Goal: Transaction & Acquisition: Purchase product/service

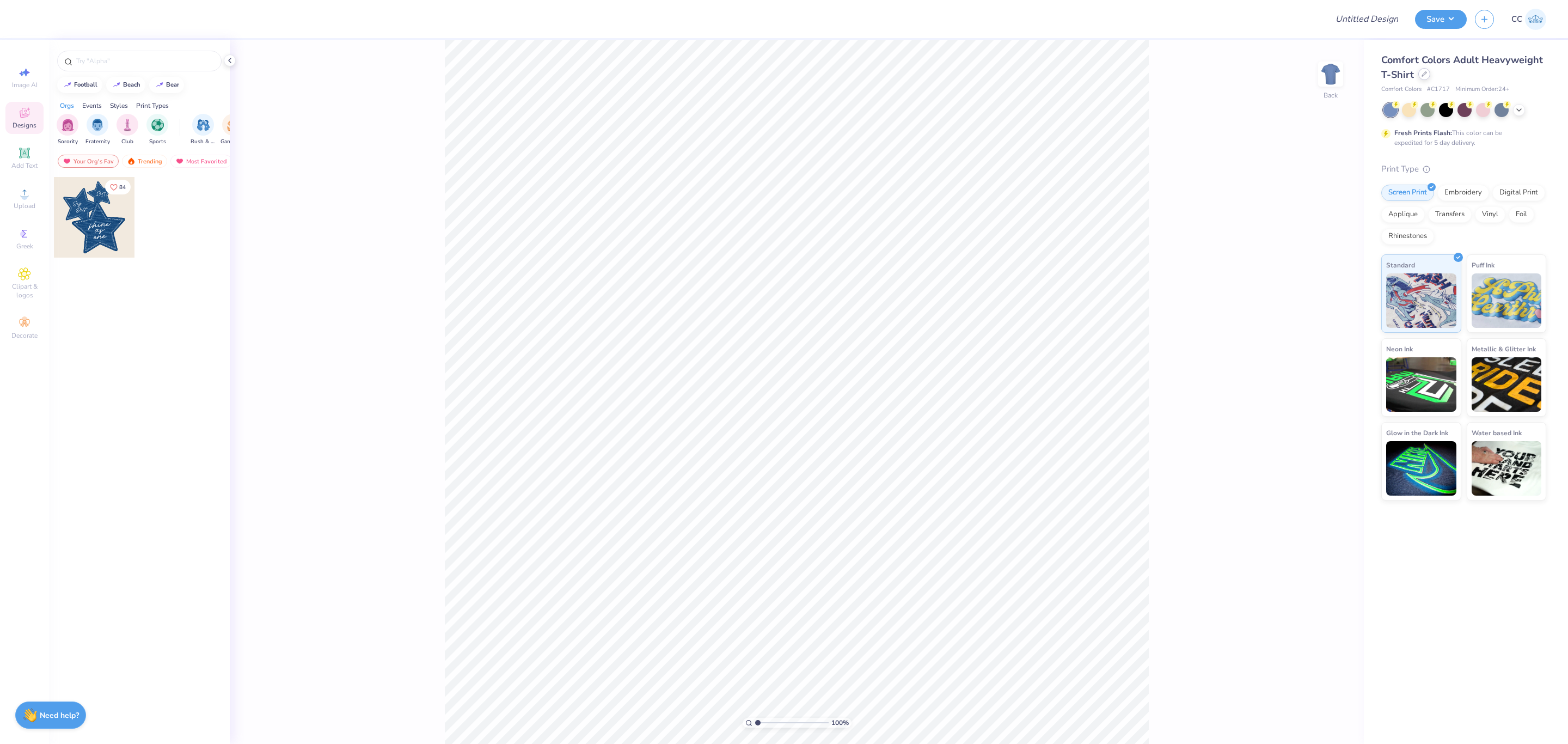
click at [1422, 76] on icon at bounding box center [1424, 74] width 5 height 5
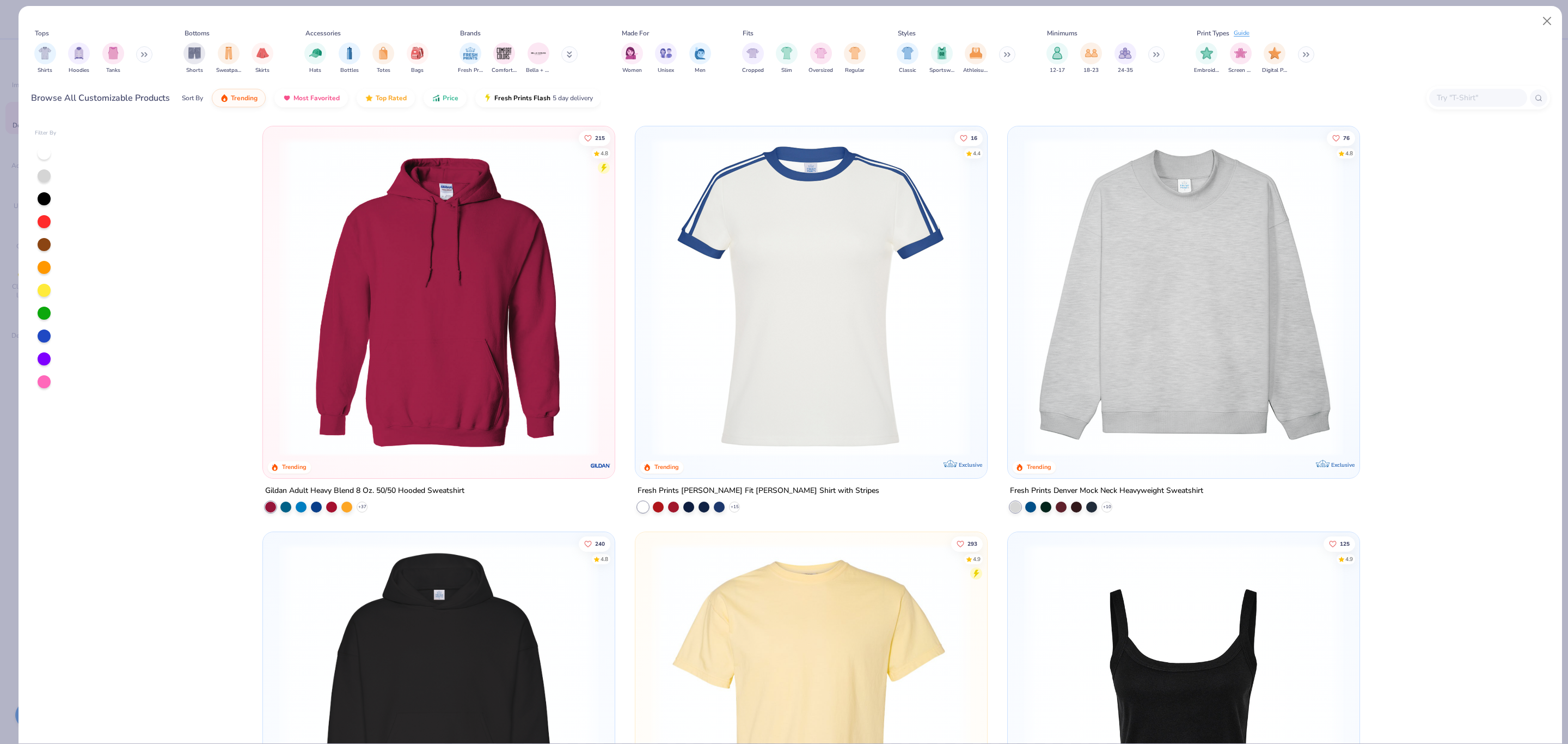
click at [646, 343] on img at bounding box center [481, 296] width 330 height 319
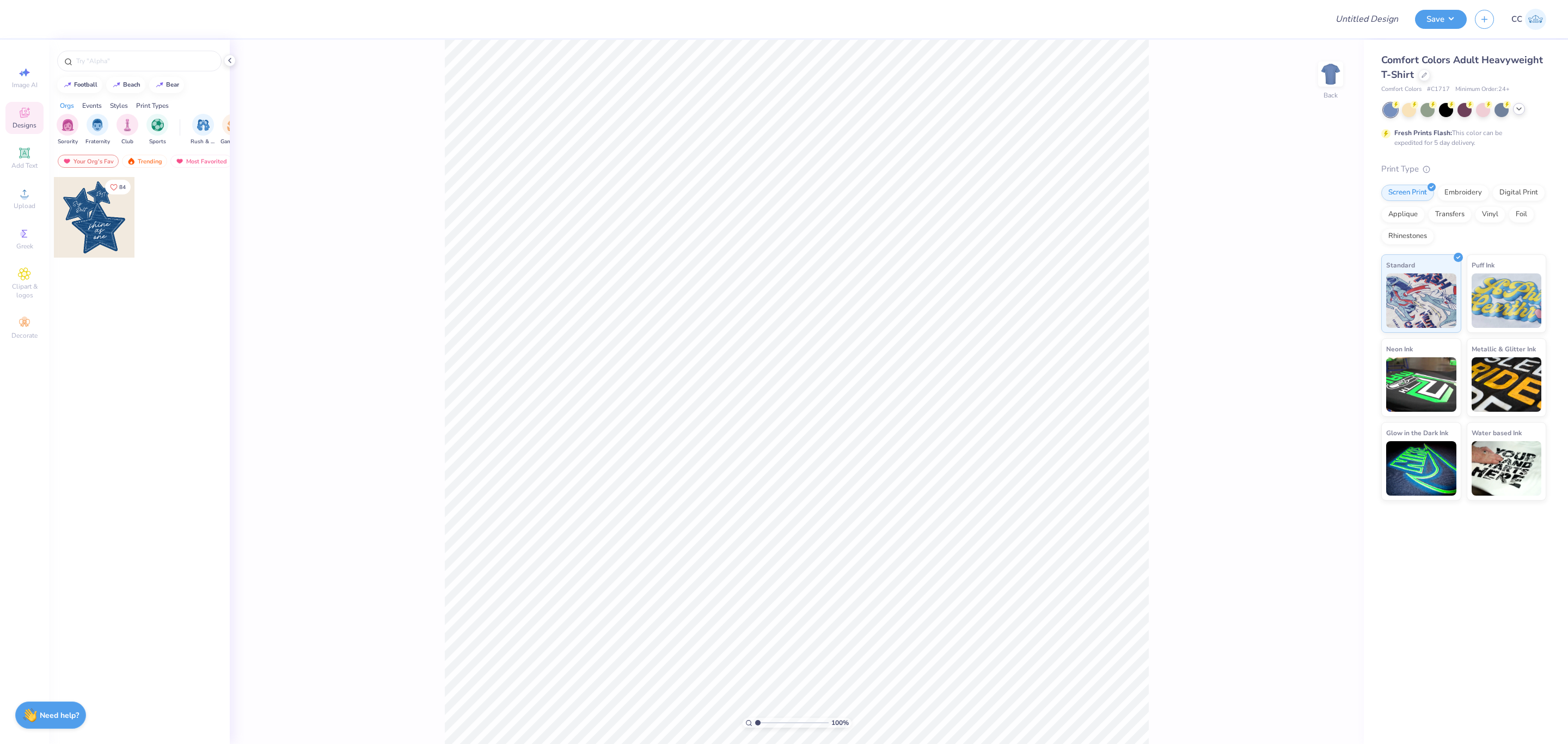
click at [1518, 108] on polyline at bounding box center [1519, 109] width 4 height 3
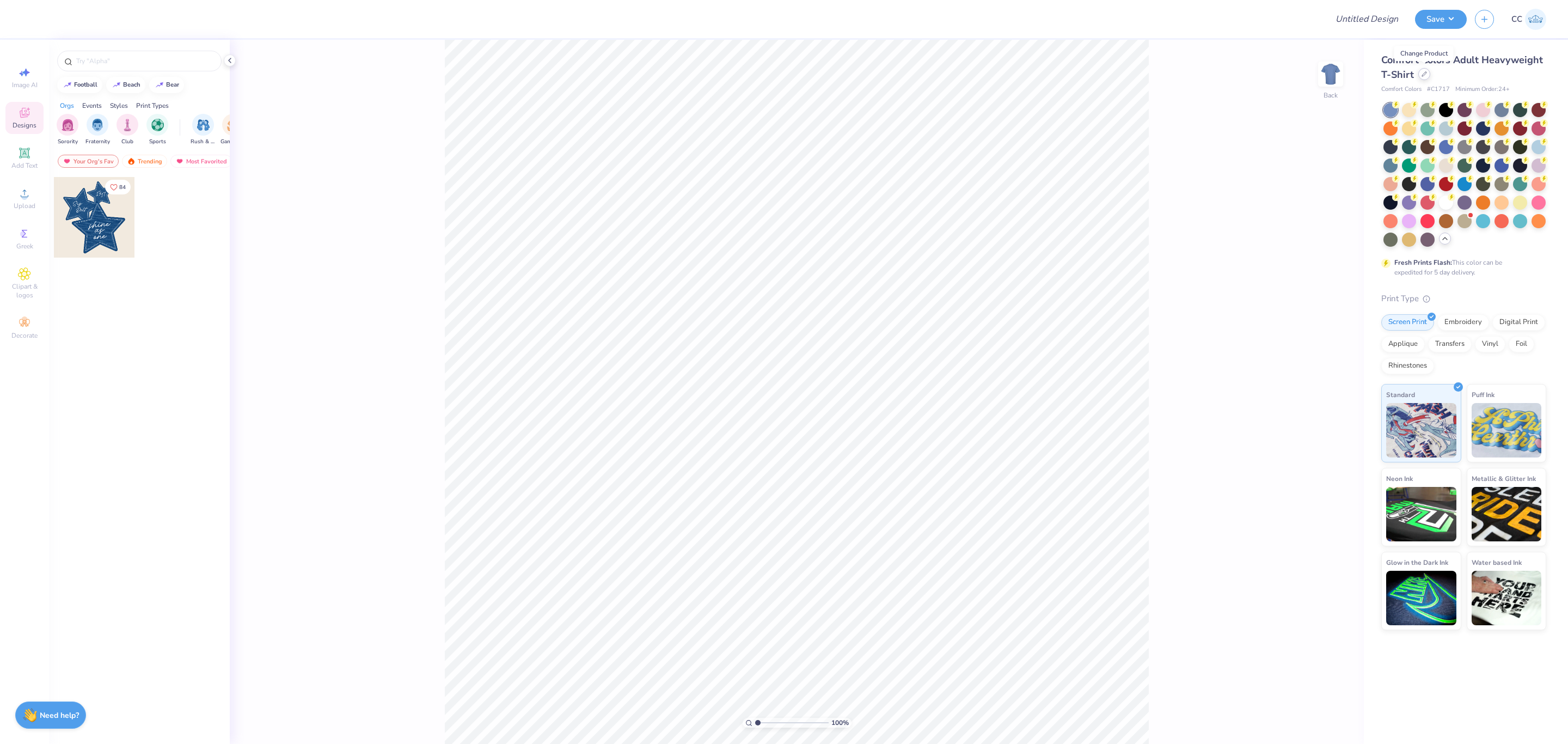
click at [1427, 77] on div at bounding box center [1424, 74] width 12 height 12
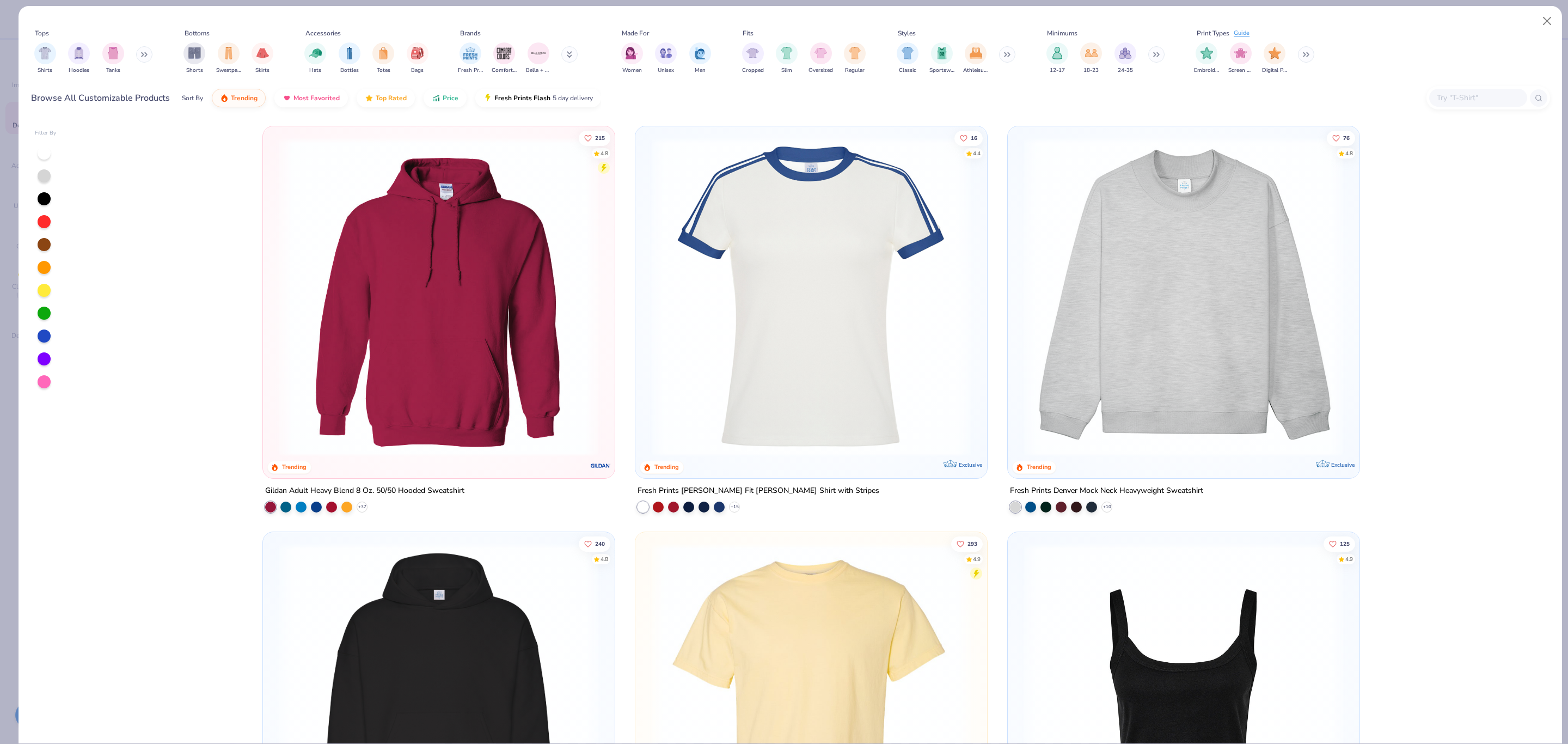
click at [1459, 97] on input "text" at bounding box center [1478, 98] width 84 height 13
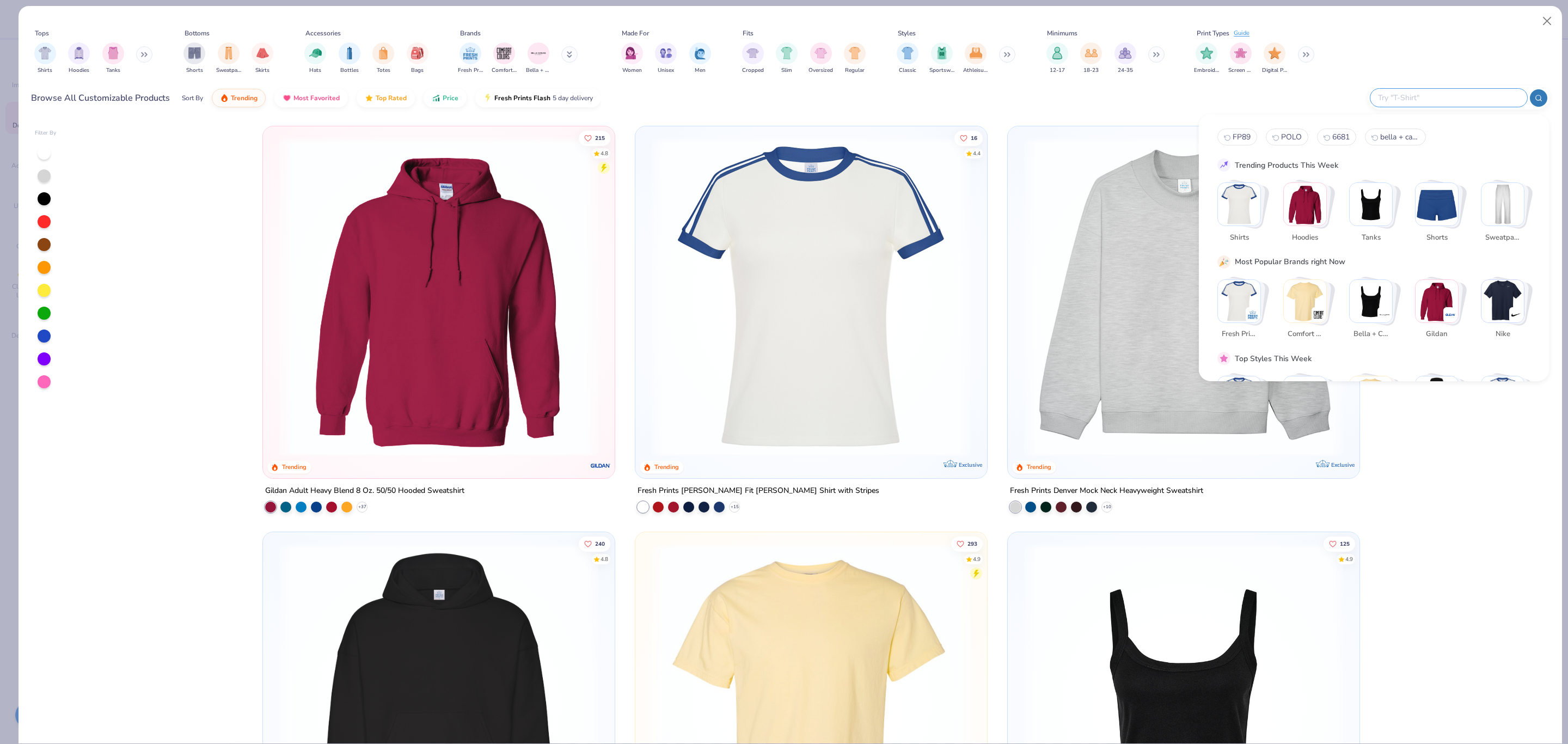
paste input "CQ8968"
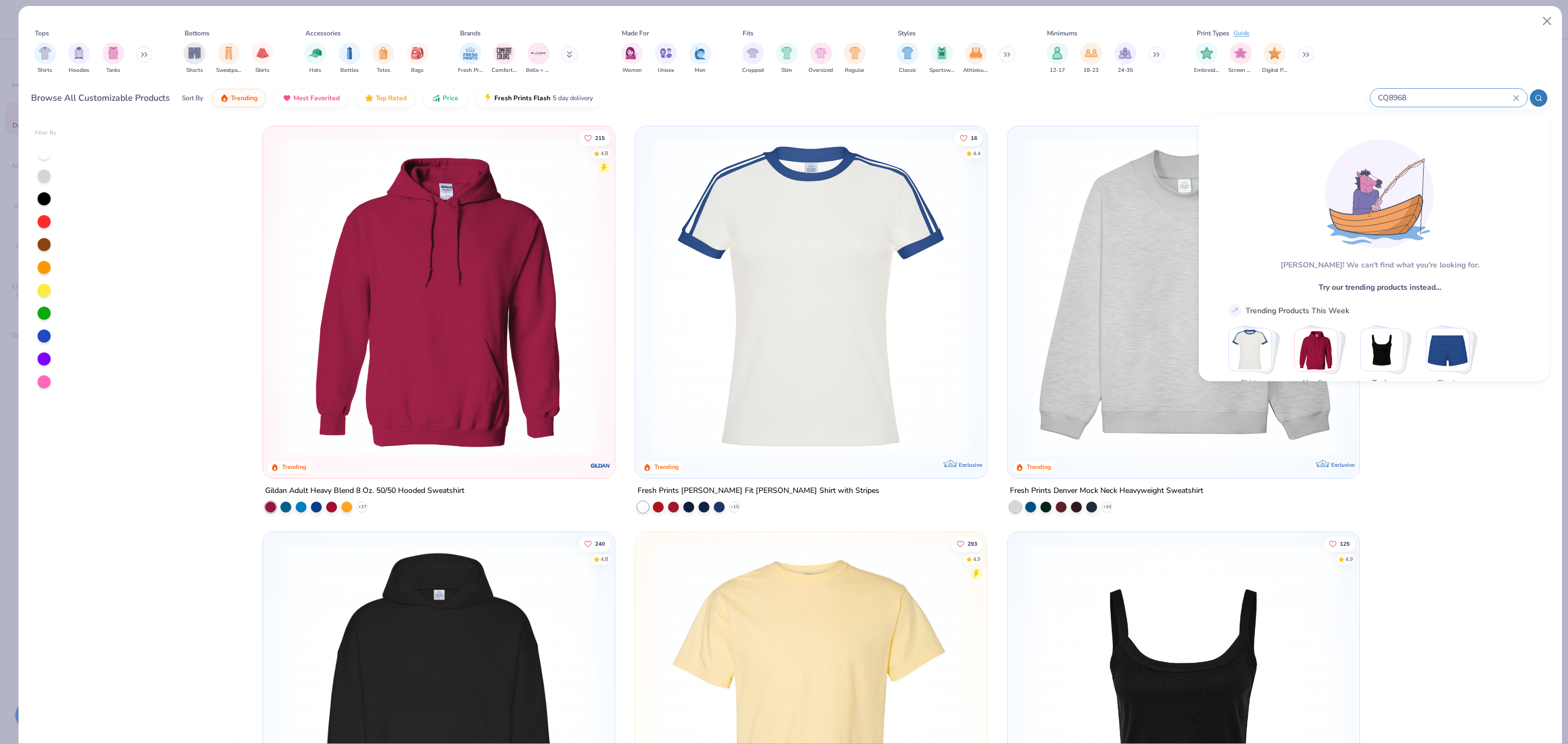
type input "CQ8968"
